Goal: Task Accomplishment & Management: Manage account settings

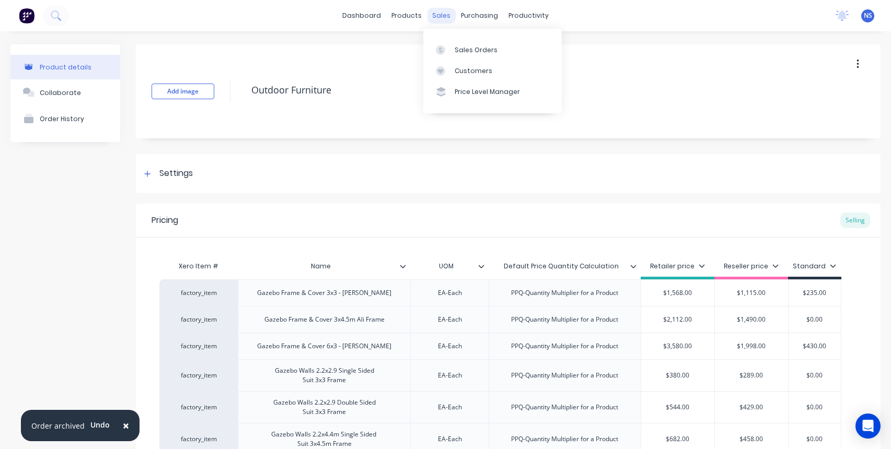
click at [437, 15] on div "sales" at bounding box center [441, 16] width 29 height 16
click at [456, 48] on div "Sales Orders" at bounding box center [476, 49] width 43 height 9
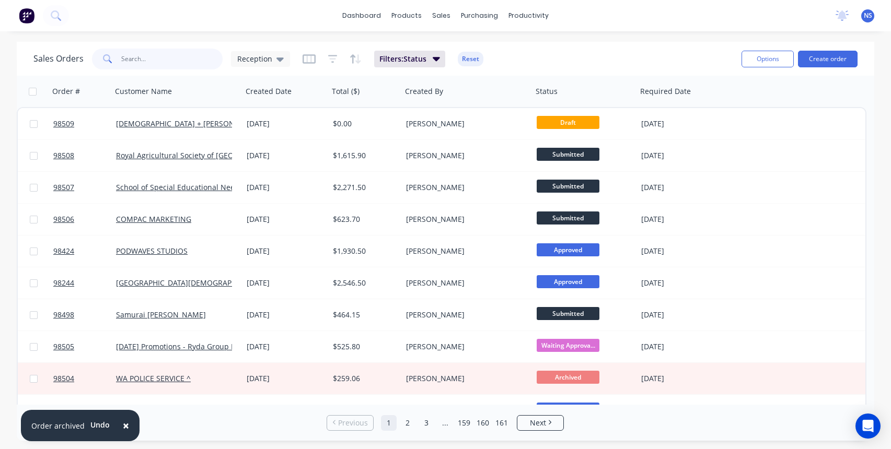
click at [189, 56] on input "text" at bounding box center [172, 59] width 102 height 21
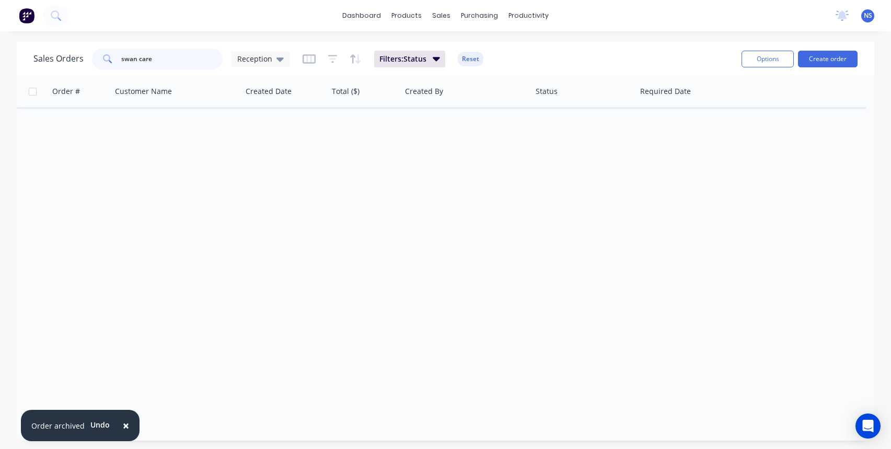
drag, startPoint x: 177, startPoint y: 62, endPoint x: 113, endPoint y: 59, distance: 63.3
click at [113, 59] on div "swan care" at bounding box center [157, 59] width 131 height 21
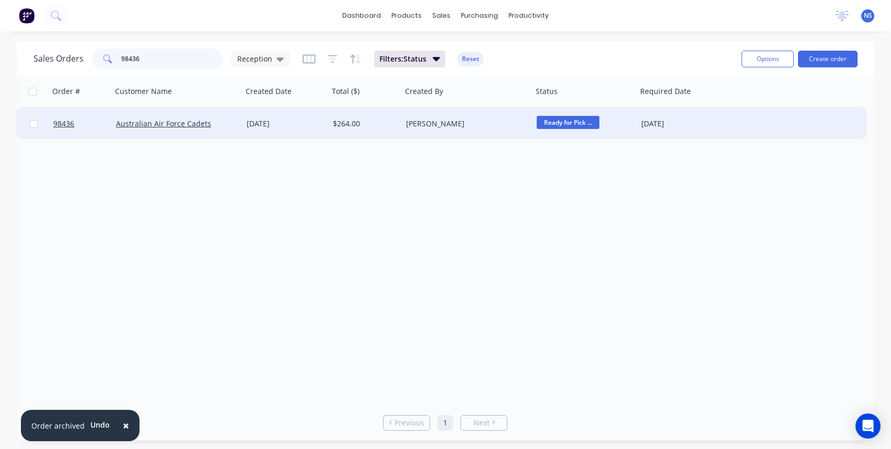
type input "98436"
click at [211, 123] on div "Australian Air Force Cadets" at bounding box center [174, 124] width 116 height 10
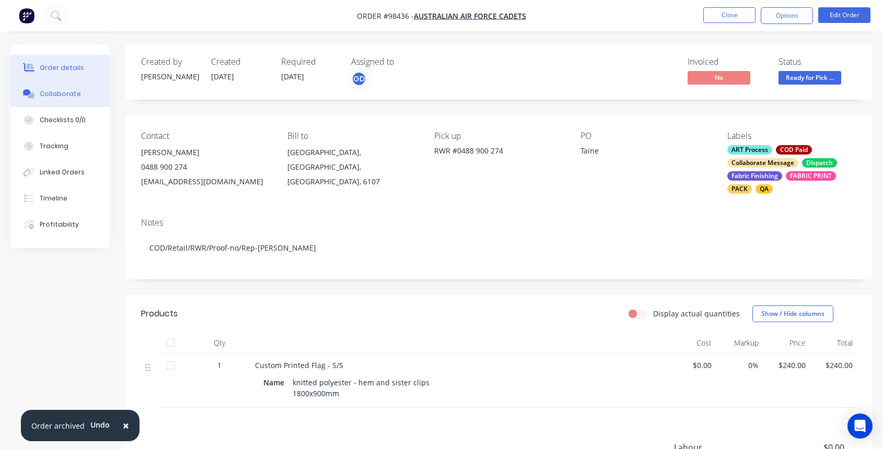
click at [72, 94] on div "Collaborate" at bounding box center [60, 93] width 41 height 9
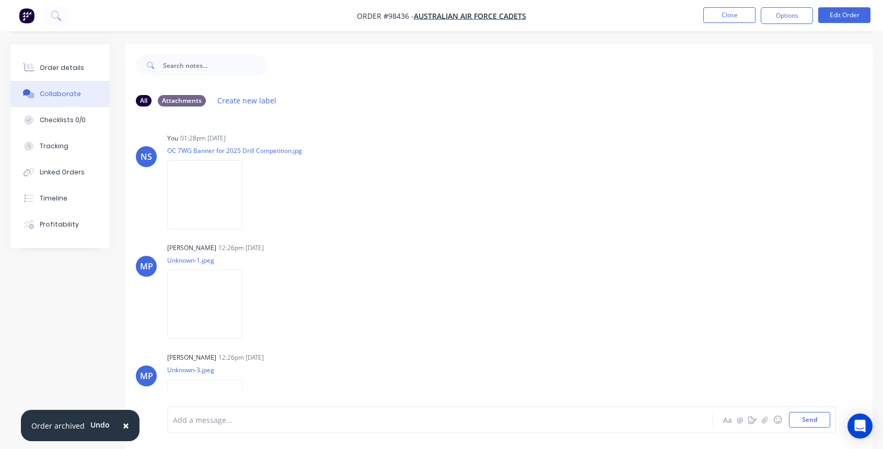
scroll to position [47, 0]
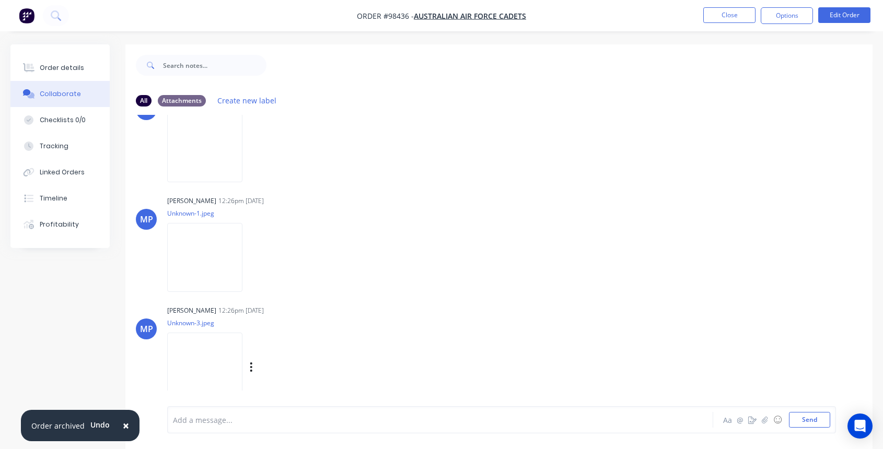
click at [199, 363] on img at bounding box center [204, 367] width 75 height 68
click at [200, 416] on div at bounding box center [420, 420] width 493 height 11
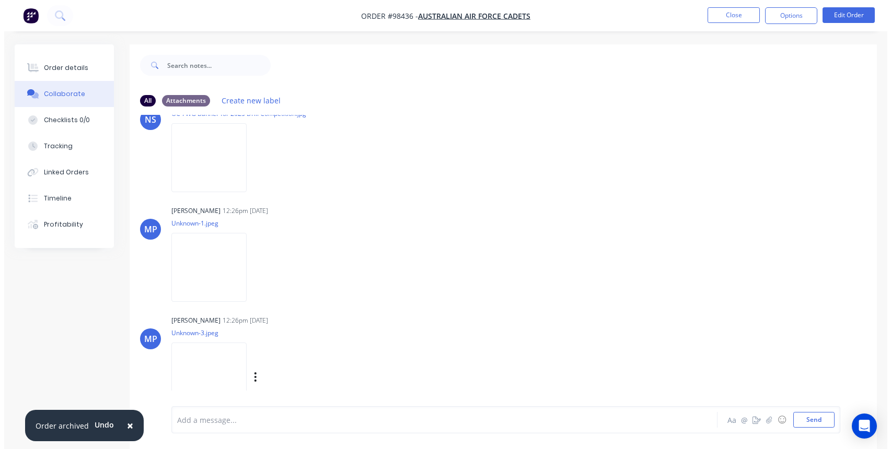
scroll to position [90, 0]
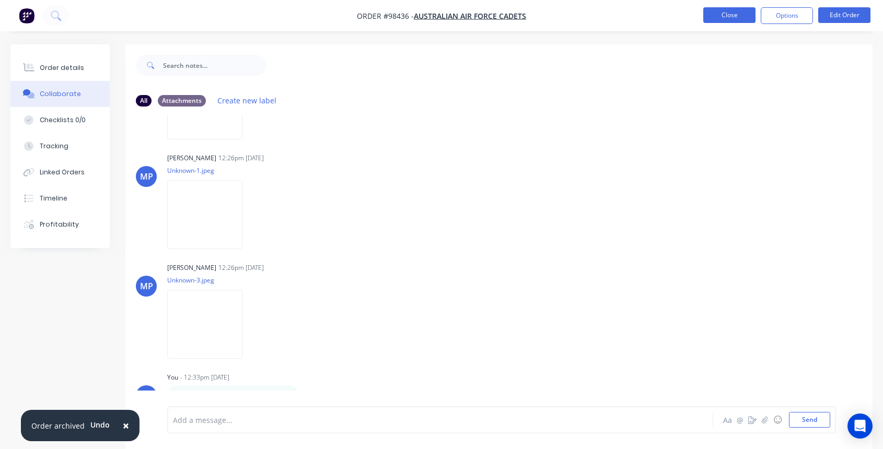
click at [728, 12] on button "Close" at bounding box center [730, 15] width 52 height 16
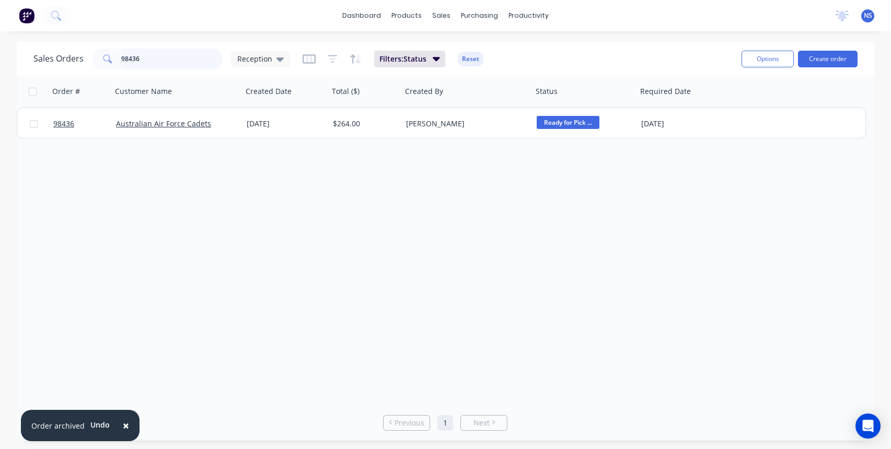
click at [160, 62] on input "98436" at bounding box center [172, 59] width 102 height 21
type input "9"
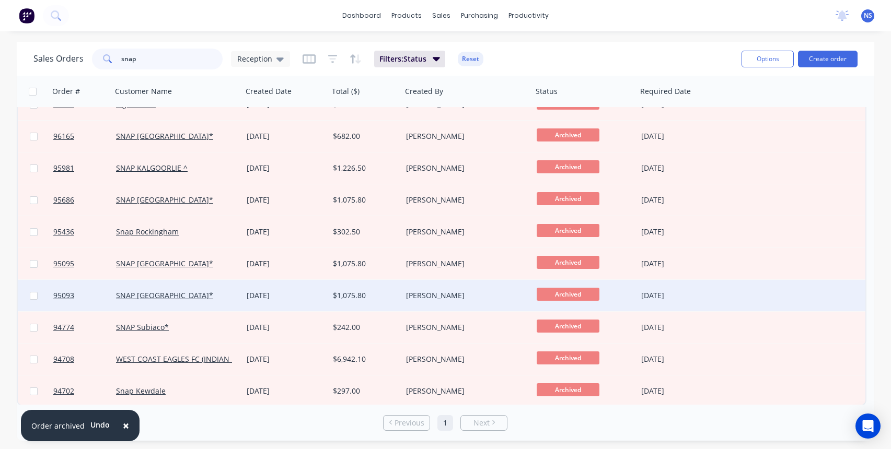
scroll to position [340, 0]
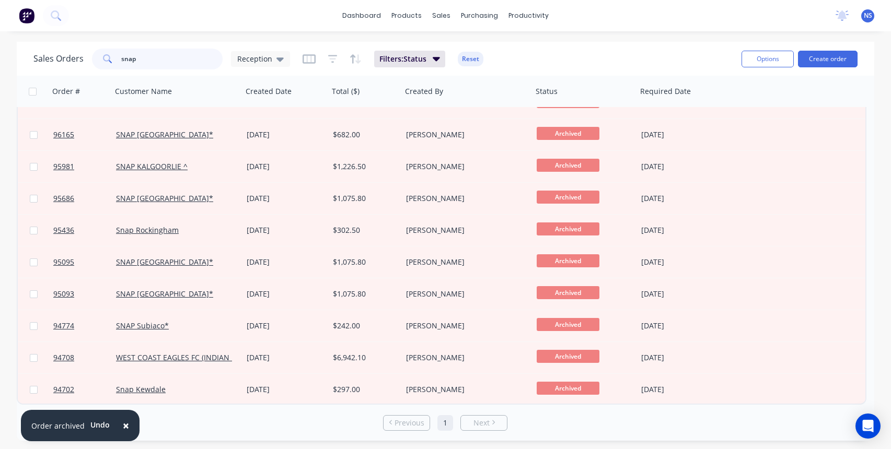
click at [153, 57] on input "snap" at bounding box center [172, 59] width 102 height 21
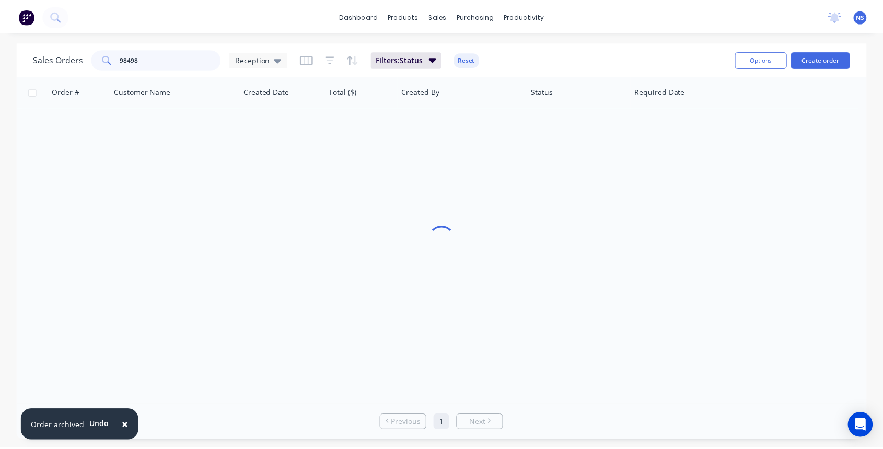
scroll to position [0, 0]
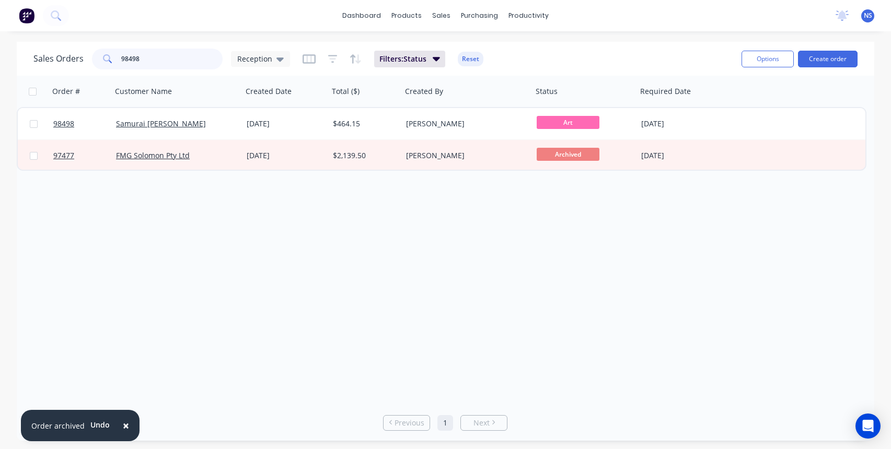
drag, startPoint x: 156, startPoint y: 57, endPoint x: 115, endPoint y: 57, distance: 40.8
click at [115, 57] on div "98498" at bounding box center [157, 59] width 131 height 21
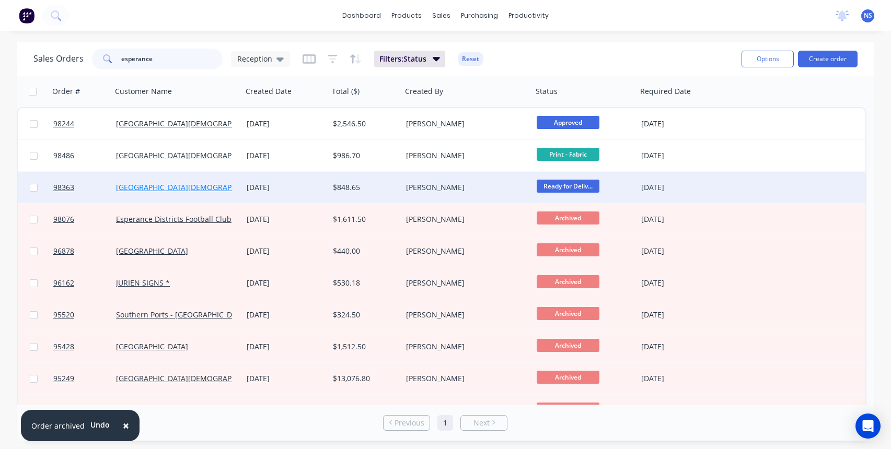
type input "esperance"
click at [230, 183] on link "[GEOGRAPHIC_DATA][DEMOGRAPHIC_DATA]" at bounding box center [191, 187] width 151 height 10
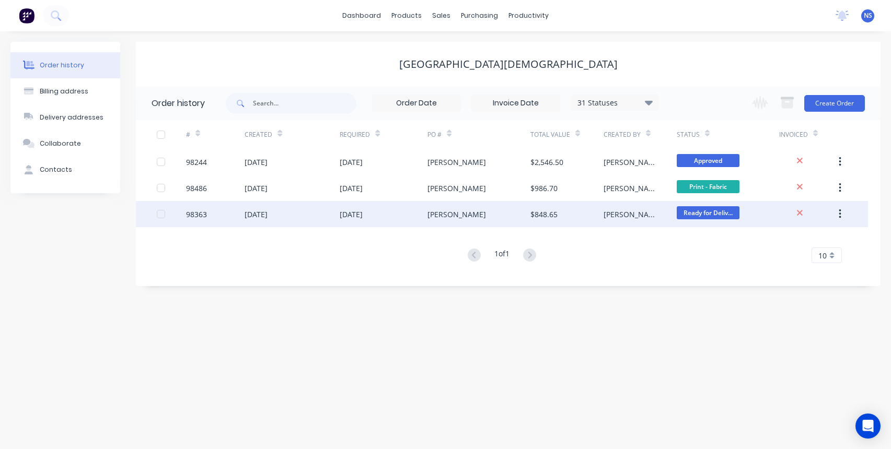
click at [486, 214] on div "[PERSON_NAME]" at bounding box center [479, 214] width 102 height 26
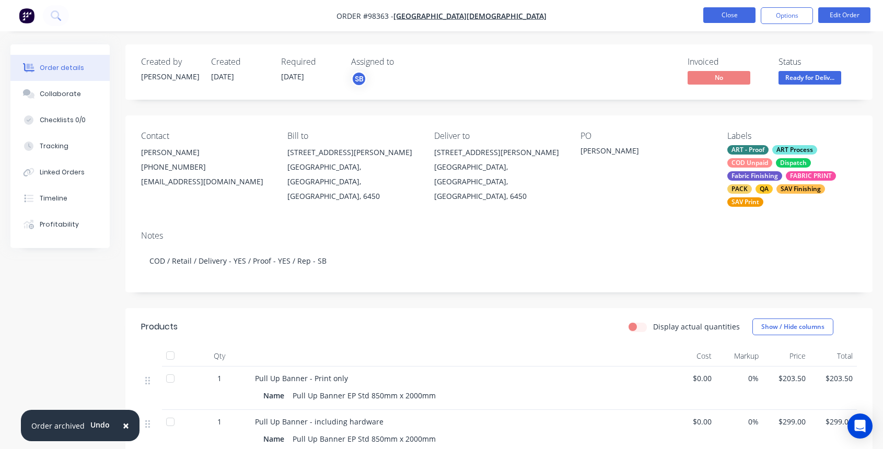
click at [731, 15] on button "Close" at bounding box center [730, 15] width 52 height 16
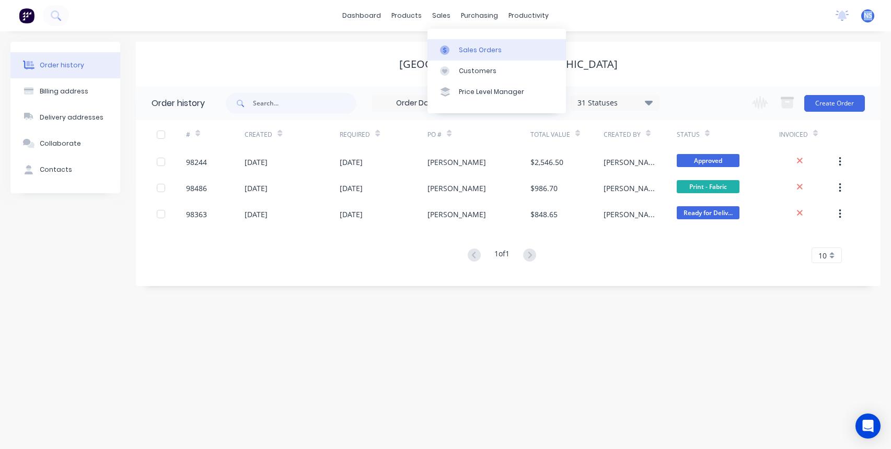
click at [464, 47] on div "Sales Orders" at bounding box center [480, 49] width 43 height 9
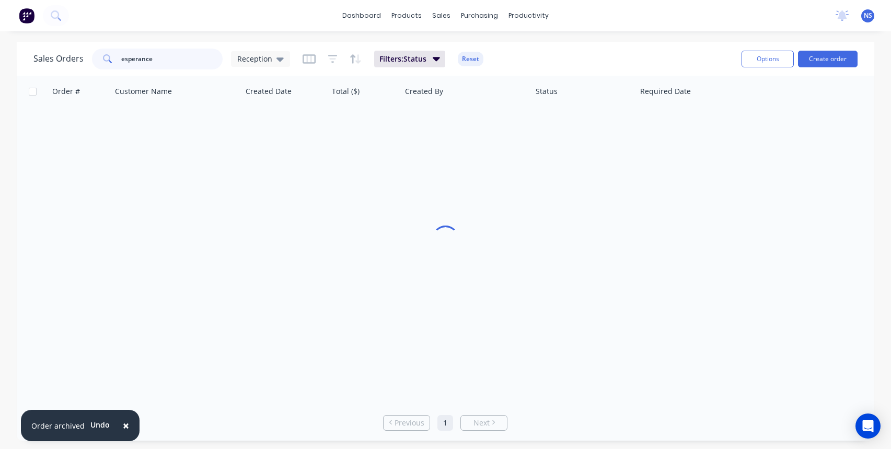
drag, startPoint x: 189, startPoint y: 61, endPoint x: 165, endPoint y: 55, distance: 24.1
click at [168, 56] on input "esperance" at bounding box center [172, 59] width 102 height 21
drag, startPoint x: 188, startPoint y: 59, endPoint x: 100, endPoint y: 63, distance: 87.9
click at [102, 63] on div "esperance" at bounding box center [157, 59] width 131 height 21
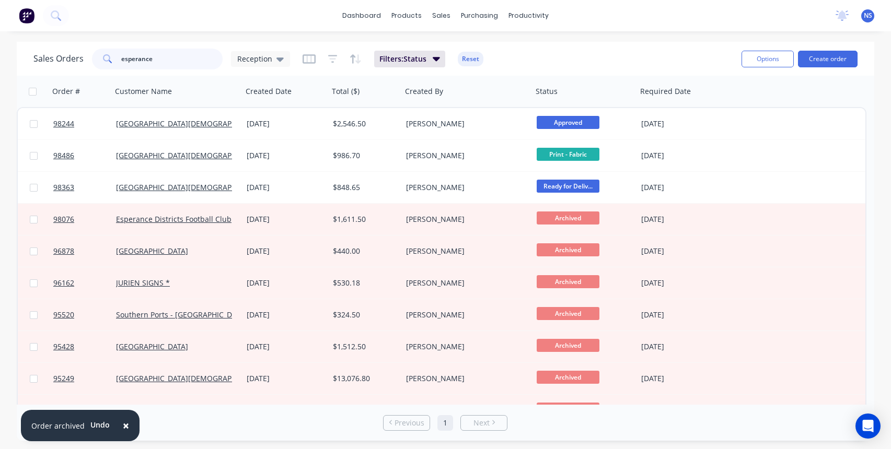
click at [118, 51] on div "esperance" at bounding box center [157, 59] width 131 height 21
drag, startPoint x: 136, startPoint y: 57, endPoint x: 119, endPoint y: 56, distance: 17.3
click at [119, 56] on div "esperance" at bounding box center [157, 59] width 131 height 21
click at [118, 56] on span at bounding box center [106, 59] width 29 height 21
click at [160, 57] on input "esperance" at bounding box center [172, 59] width 102 height 21
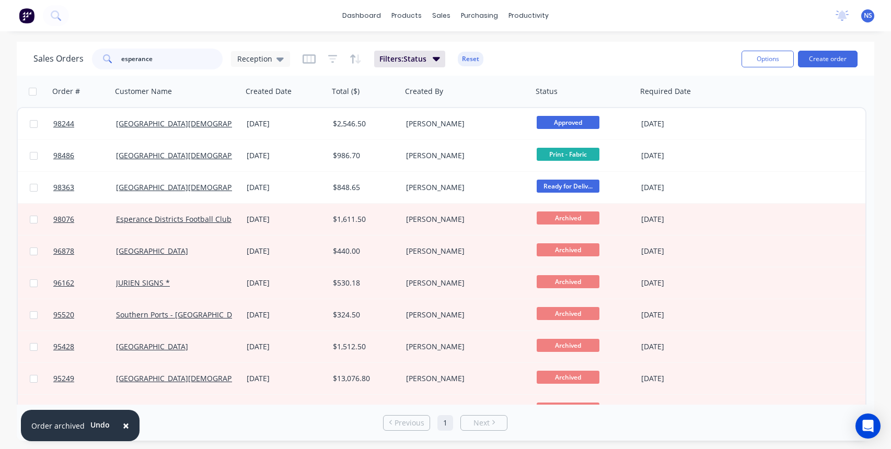
drag, startPoint x: 165, startPoint y: 64, endPoint x: 104, endPoint y: 51, distance: 62.5
click at [104, 51] on div "esperance" at bounding box center [157, 59] width 131 height 21
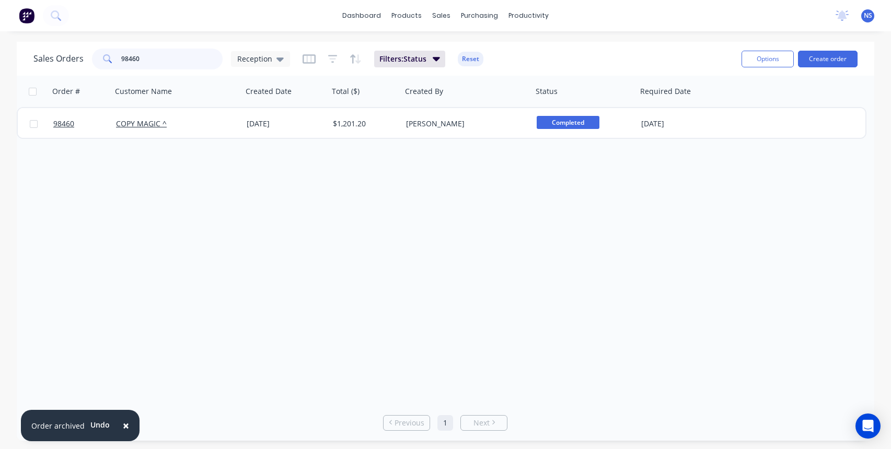
type input "98460"
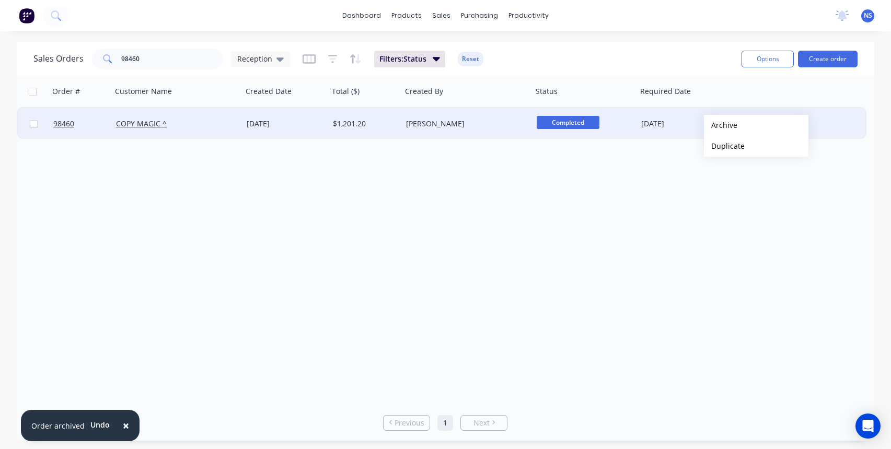
click at [500, 125] on div "[PERSON_NAME]" at bounding box center [464, 124] width 116 height 10
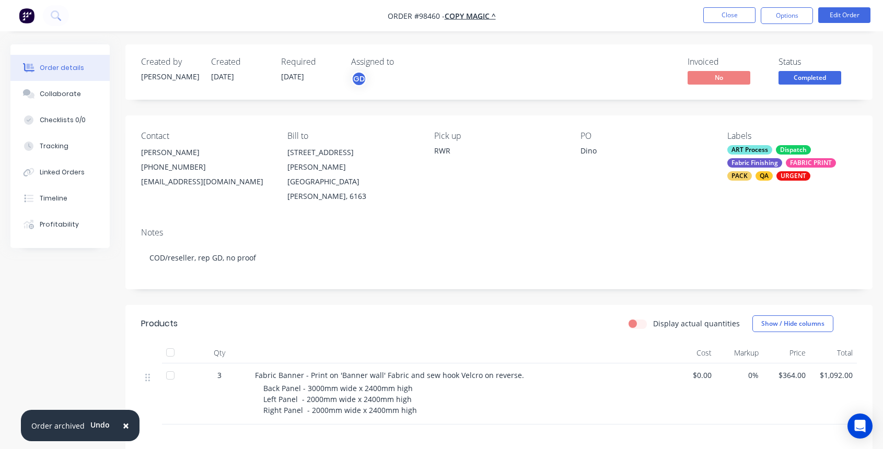
click at [781, 162] on div "Fabric Finishing" at bounding box center [755, 162] width 55 height 9
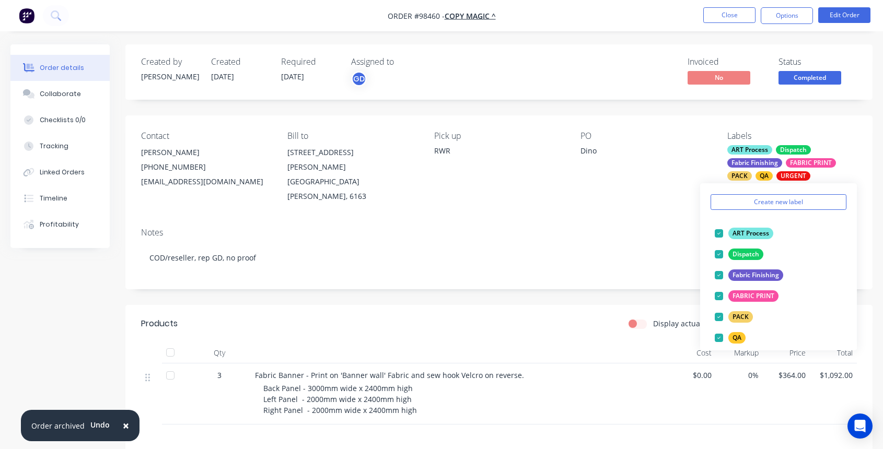
scroll to position [169, 0]
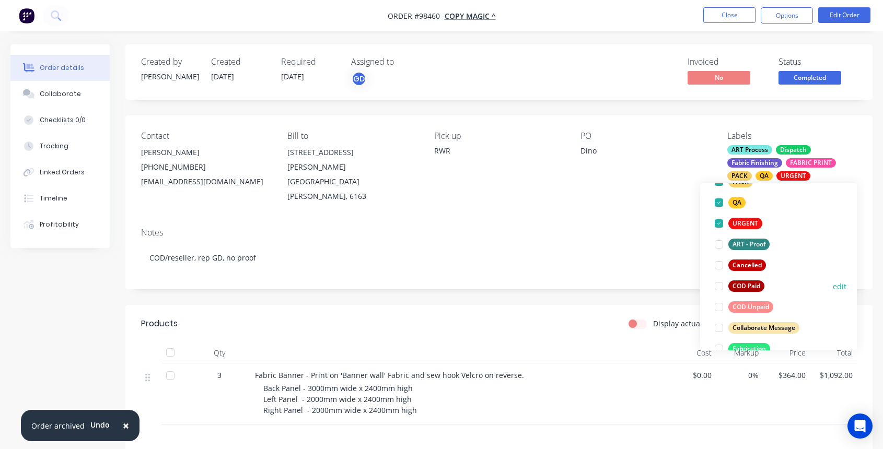
click at [720, 284] on div at bounding box center [719, 286] width 21 height 21
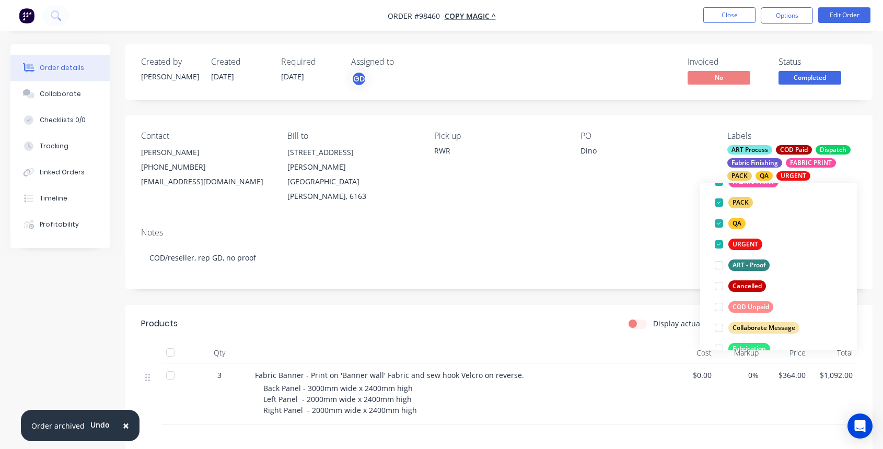
scroll to position [2, 0]
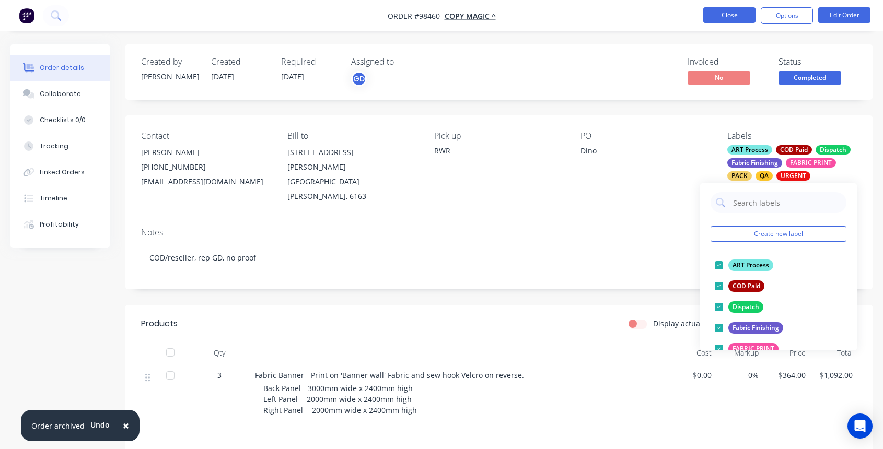
click at [721, 13] on button "Close" at bounding box center [730, 15] width 52 height 16
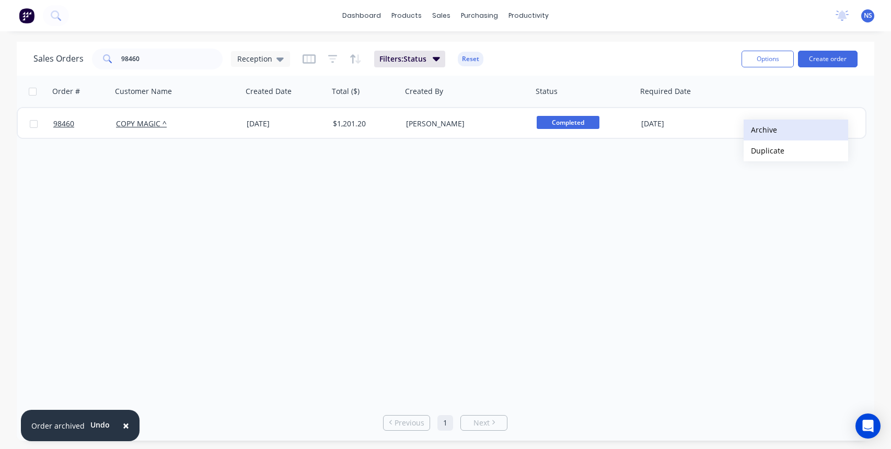
click at [761, 130] on button "Archive" at bounding box center [796, 130] width 105 height 21
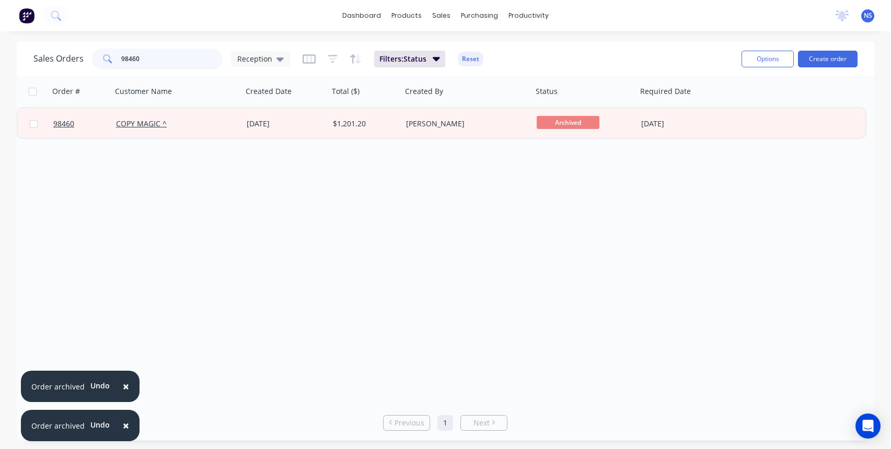
click at [178, 59] on input "98460" at bounding box center [172, 59] width 102 height 21
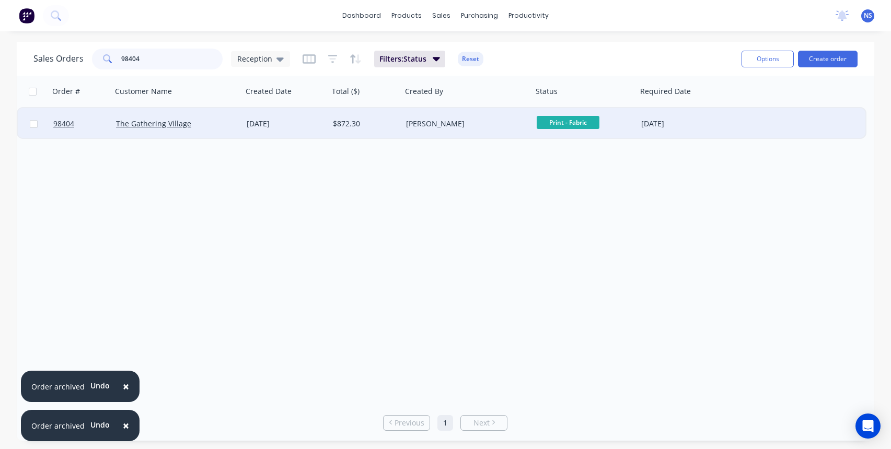
type input "98404"
click at [387, 123] on div "$872.30" at bounding box center [364, 124] width 62 height 10
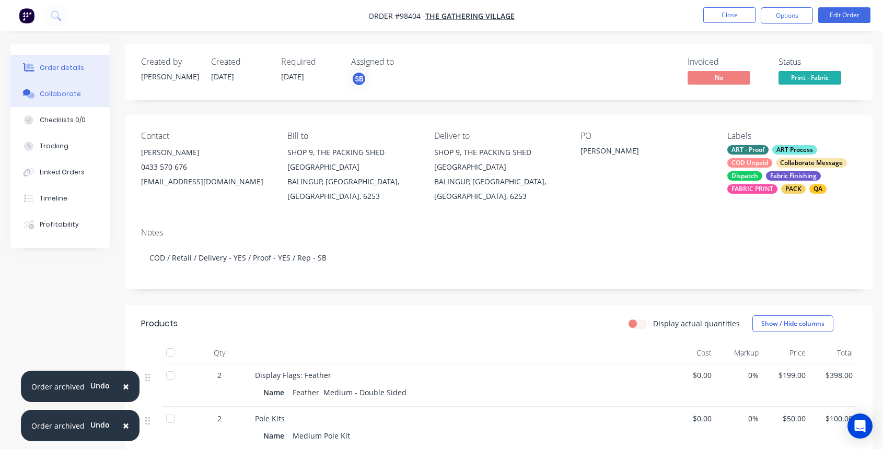
click at [66, 95] on div "Collaborate" at bounding box center [60, 93] width 41 height 9
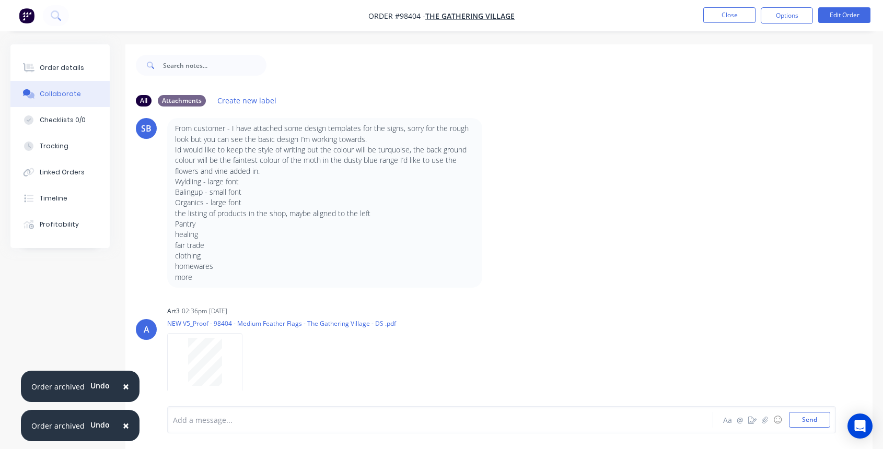
scroll to position [359, 0]
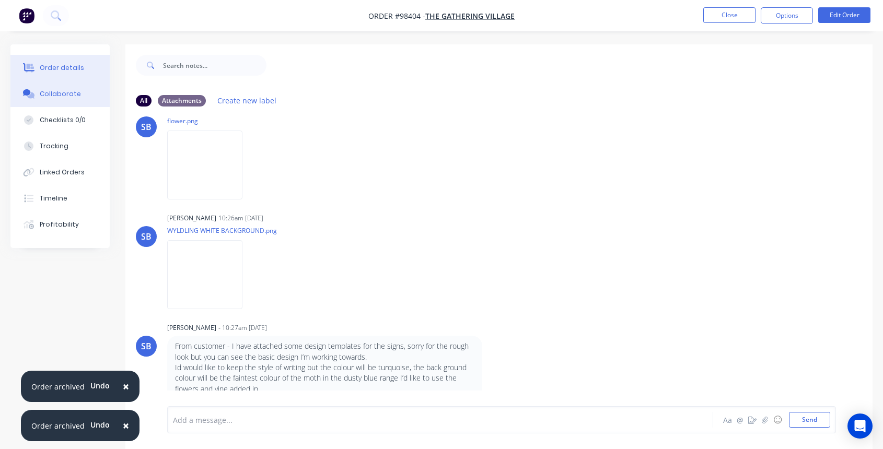
click at [52, 73] on button "Order details" at bounding box center [59, 68] width 99 height 26
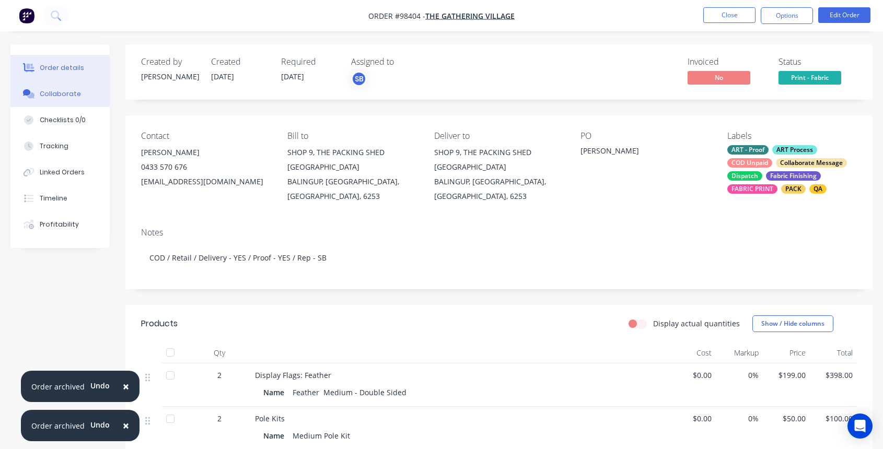
click at [59, 94] on div "Collaborate" at bounding box center [60, 93] width 41 height 9
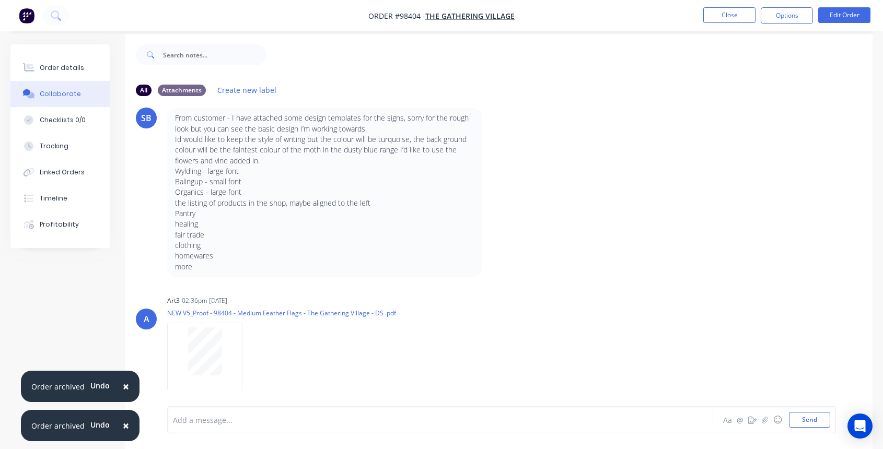
scroll to position [16, 0]
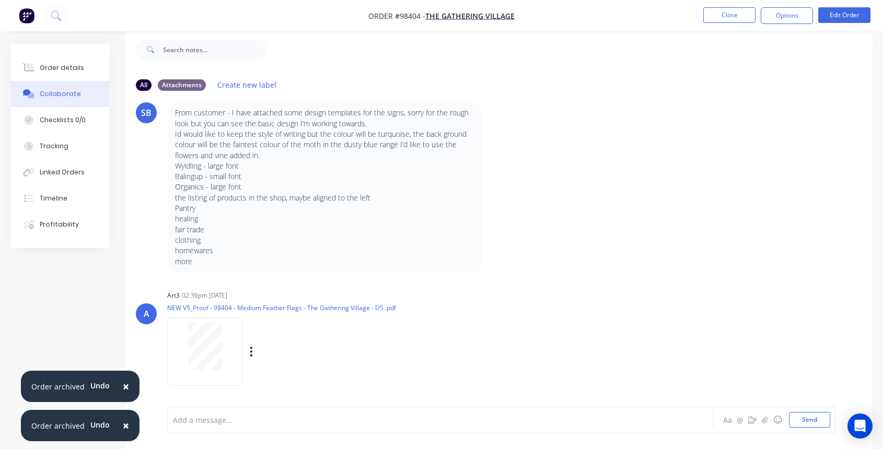
click at [226, 334] on div at bounding box center [205, 346] width 66 height 48
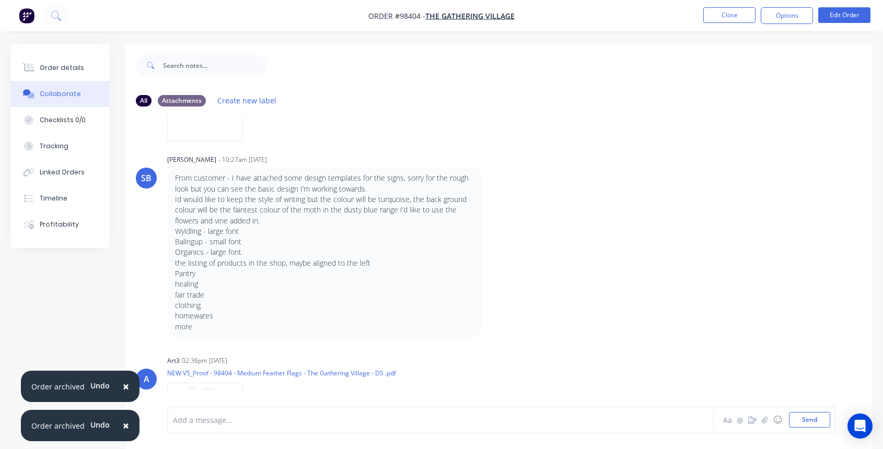
scroll to position [577, 0]
